Goal: Transaction & Acquisition: Download file/media

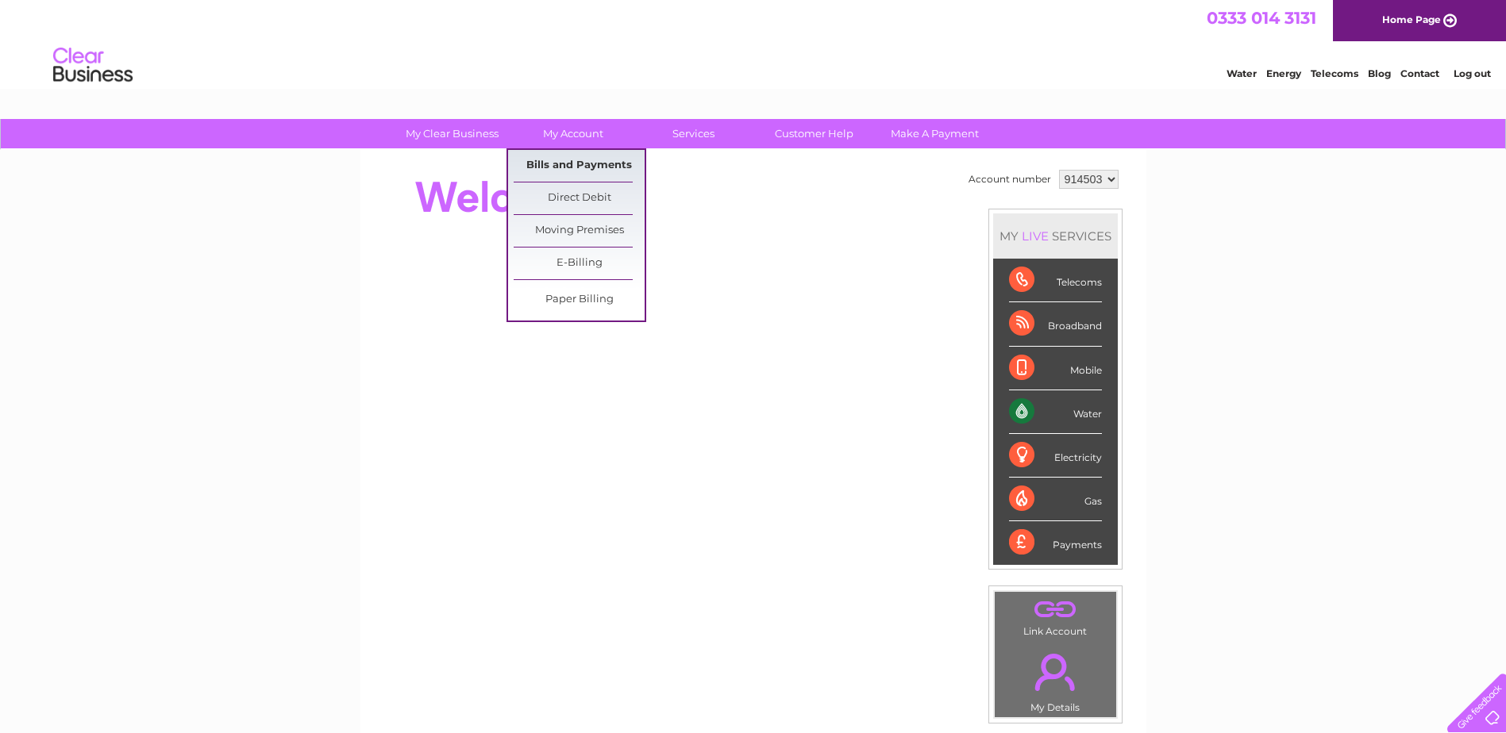
click at [560, 156] on link "Bills and Payments" at bounding box center [579, 166] width 131 height 32
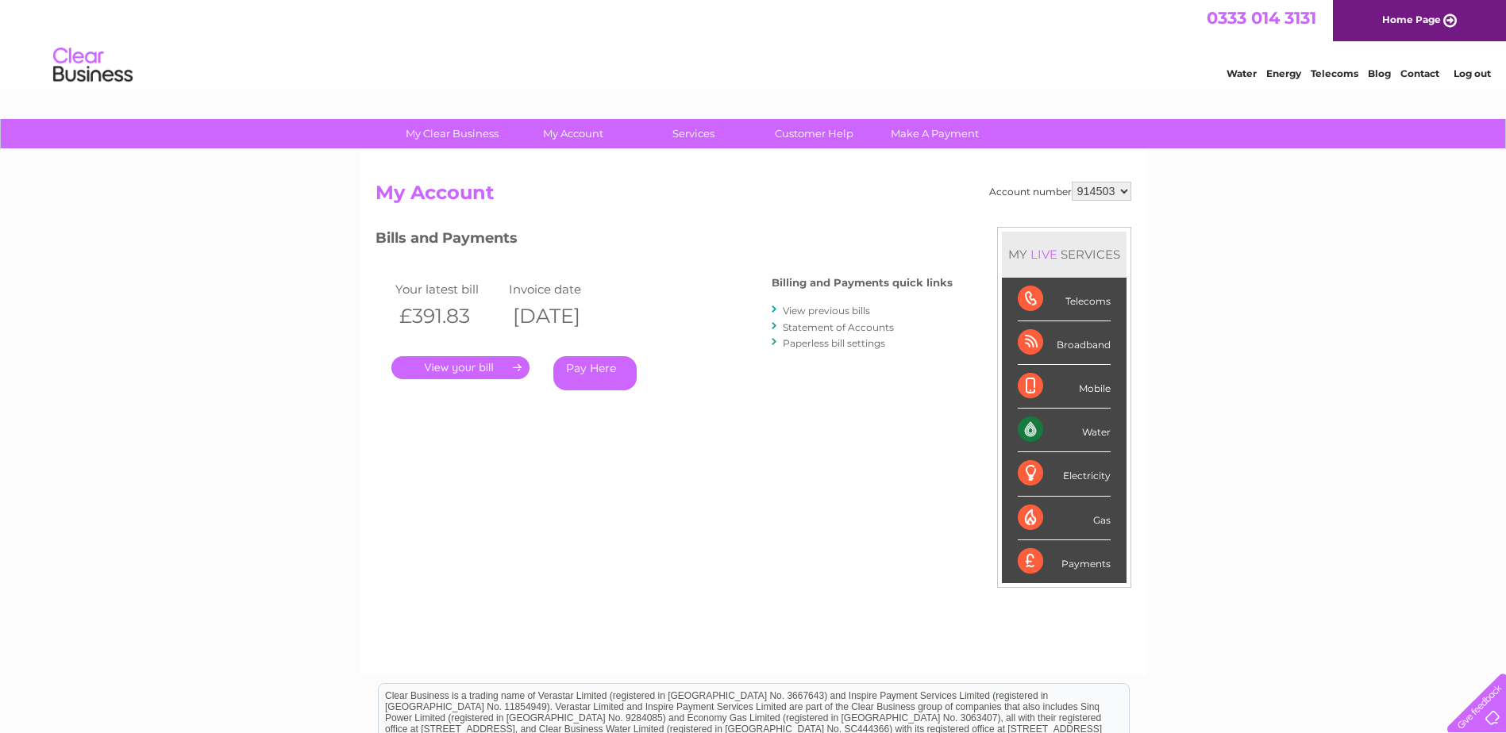
click at [456, 371] on link "." at bounding box center [460, 367] width 138 height 23
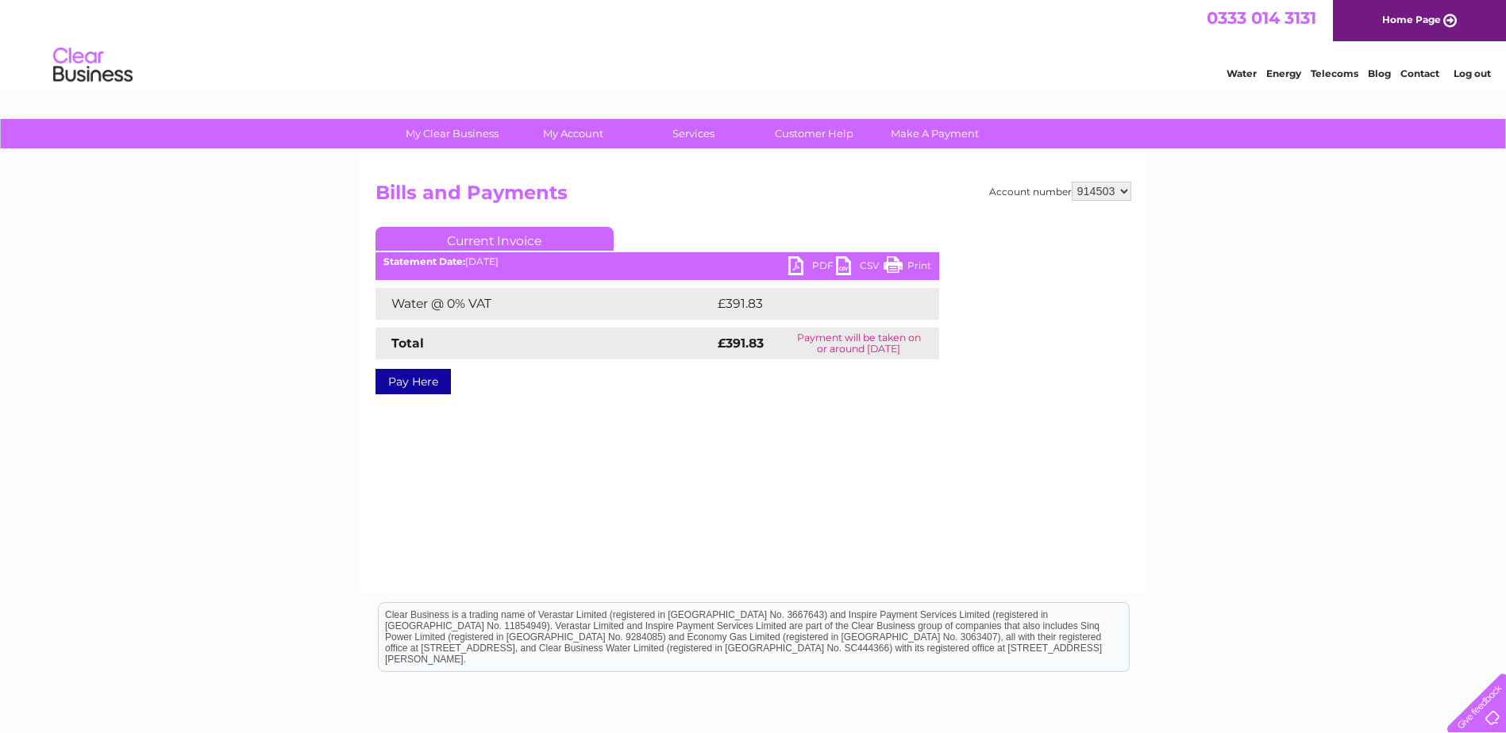
click at [826, 266] on link "PDF" at bounding box center [812, 267] width 48 height 23
